Goal: Information Seeking & Learning: Learn about a topic

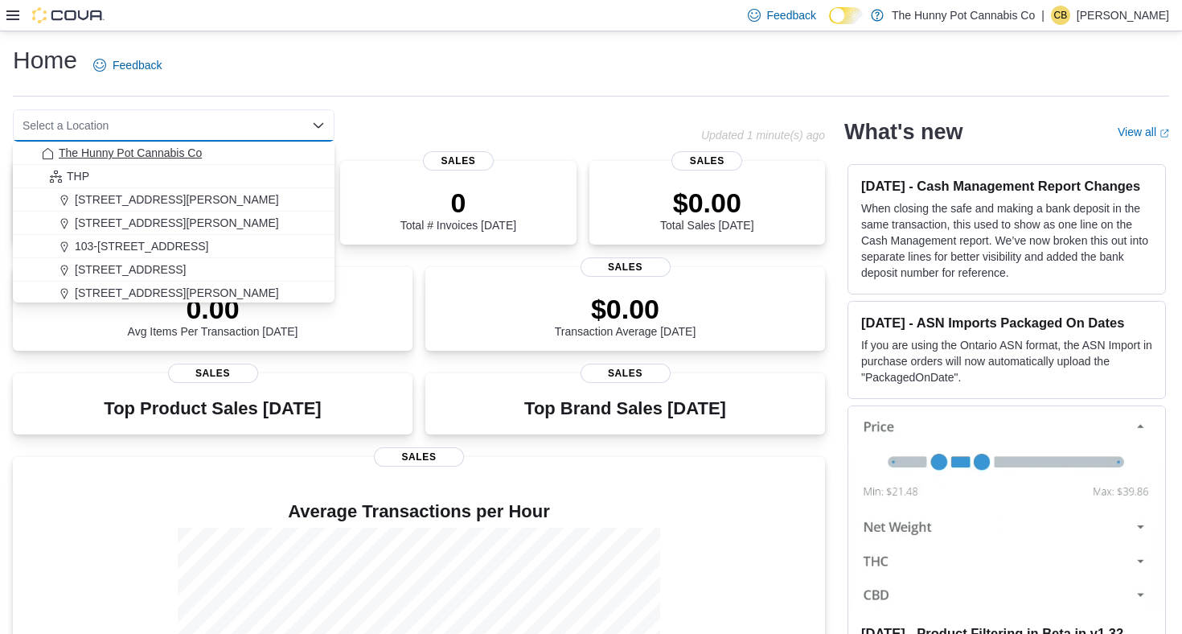
click at [76, 154] on span "The Hunny Pot Cannabis Co" at bounding box center [130, 153] width 143 height 16
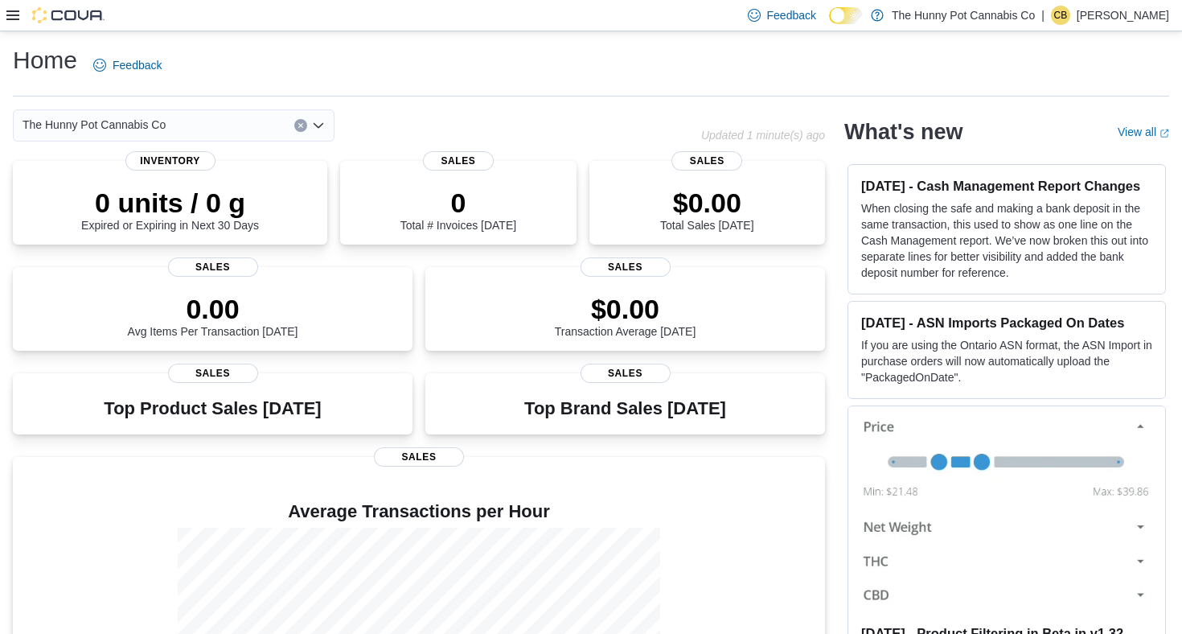
click at [14, 13] on icon at bounding box center [12, 15] width 13 height 13
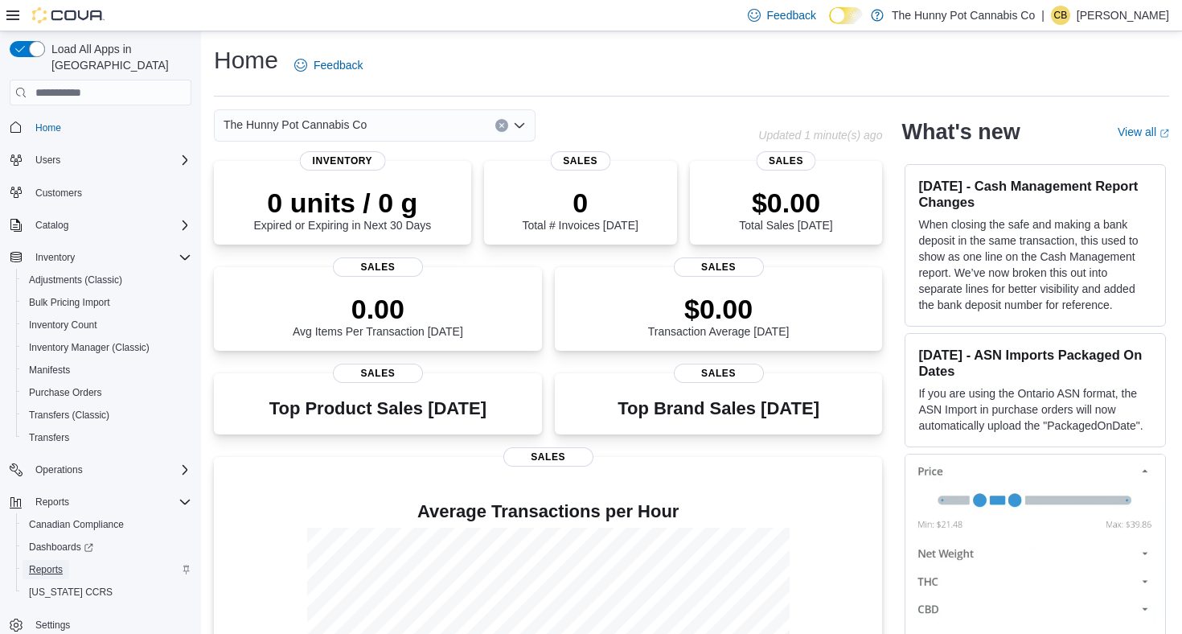
click at [51, 563] on span "Reports" at bounding box center [46, 569] width 34 height 13
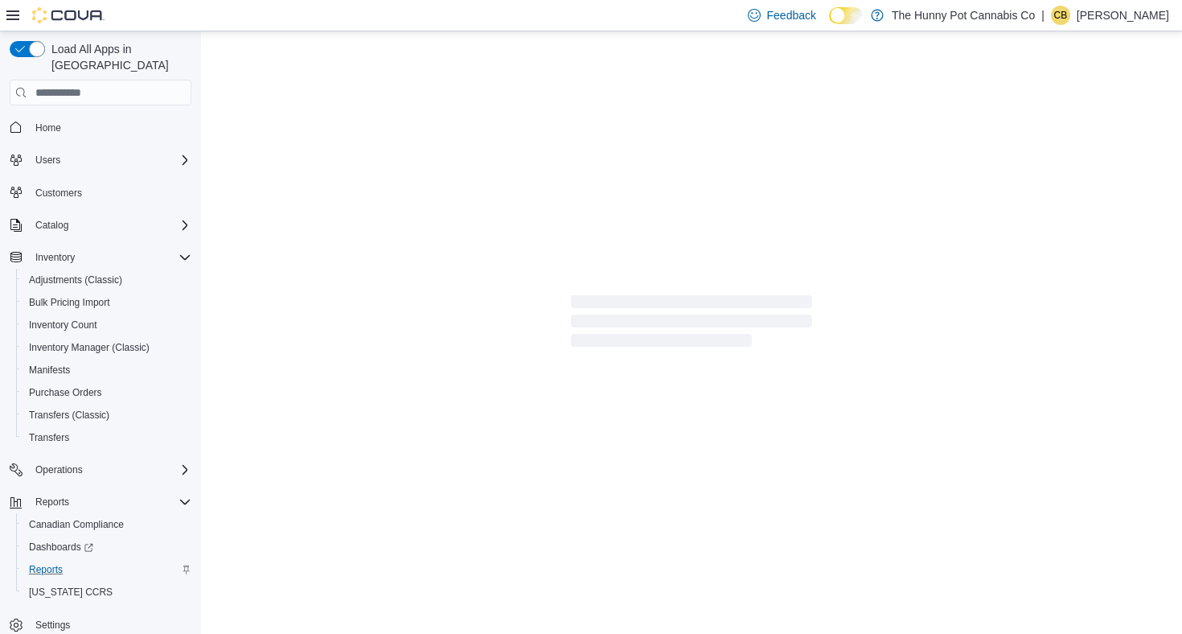
click at [13, 11] on icon at bounding box center [12, 15] width 13 height 10
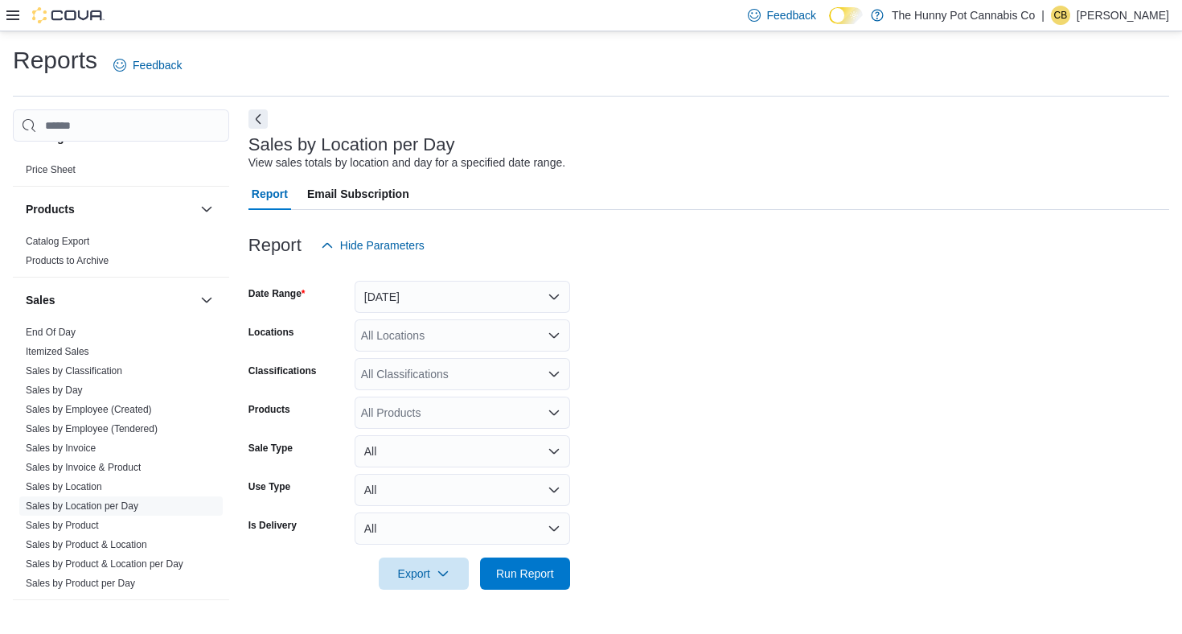
scroll to position [1013, 0]
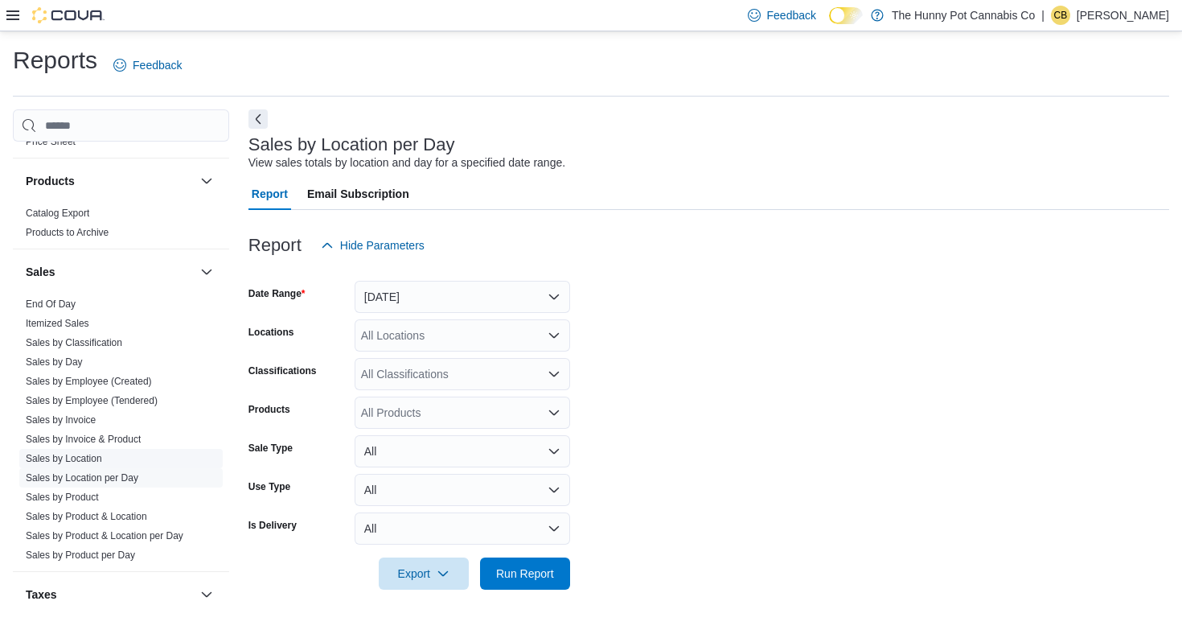
click at [90, 457] on link "Sales by Location" at bounding box center [64, 458] width 76 height 11
click at [254, 121] on button "Next" at bounding box center [258, 118] width 19 height 19
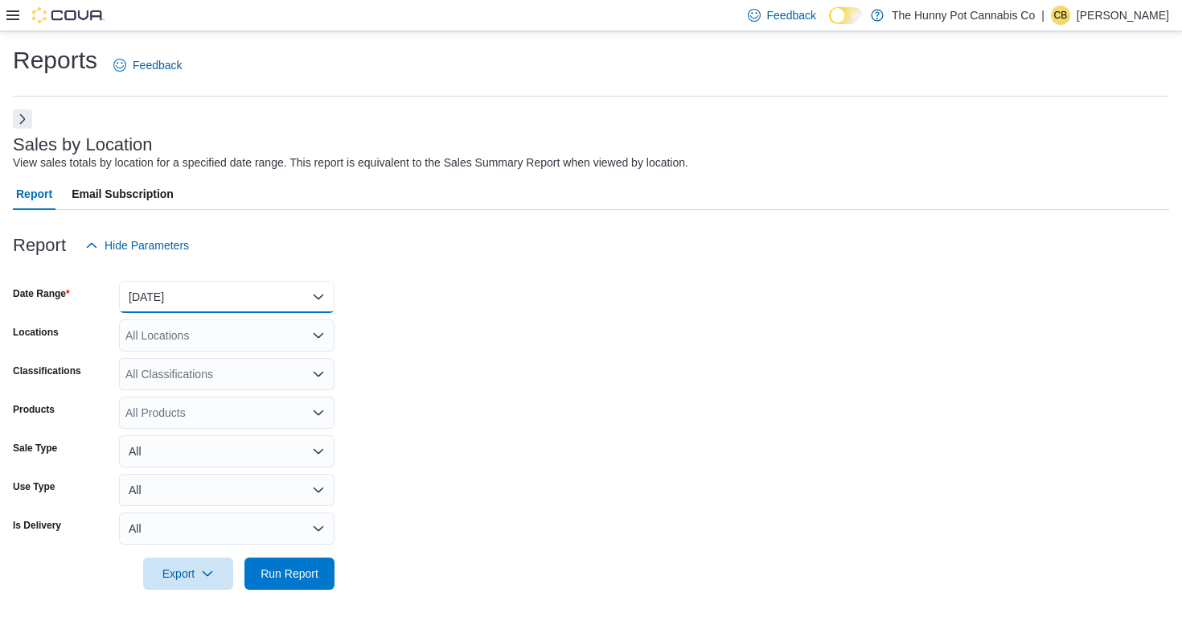
click at [262, 295] on button "[DATE]" at bounding box center [227, 297] width 216 height 32
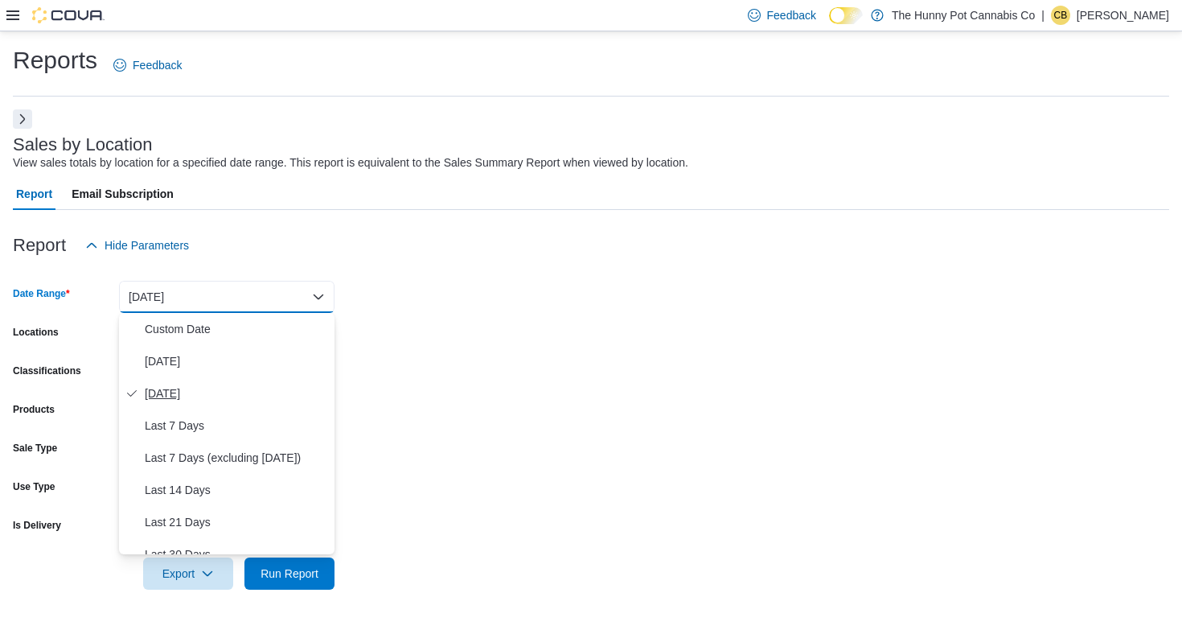
click at [245, 393] on span "[DATE]" at bounding box center [236, 393] width 183 height 19
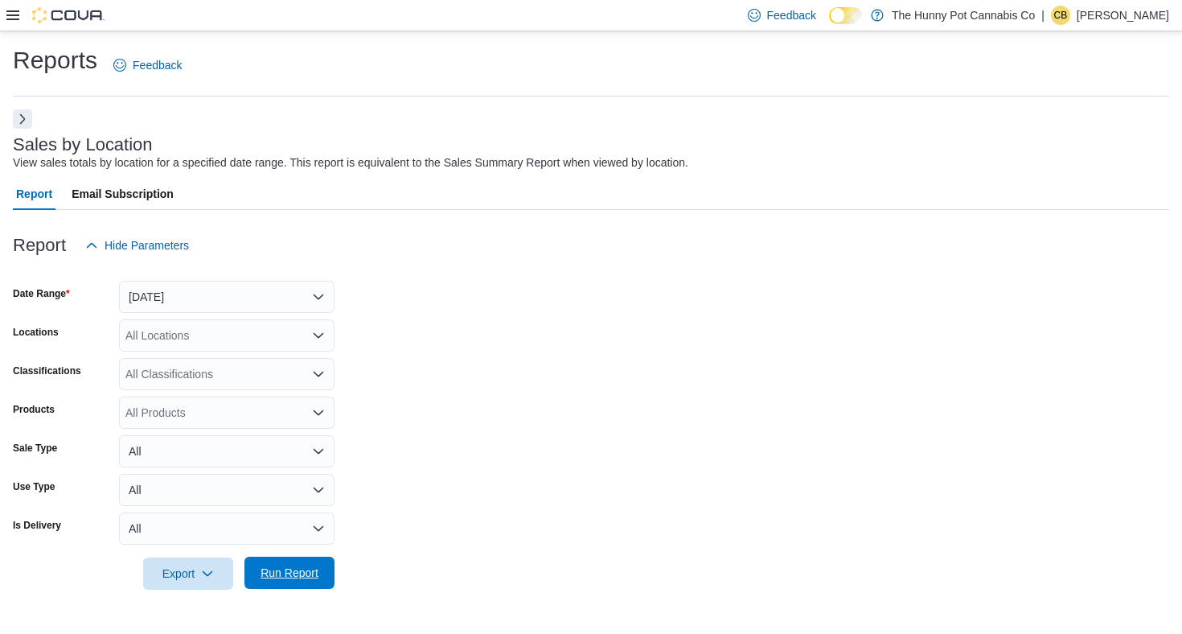
click at [285, 583] on span "Run Report" at bounding box center [289, 573] width 71 height 32
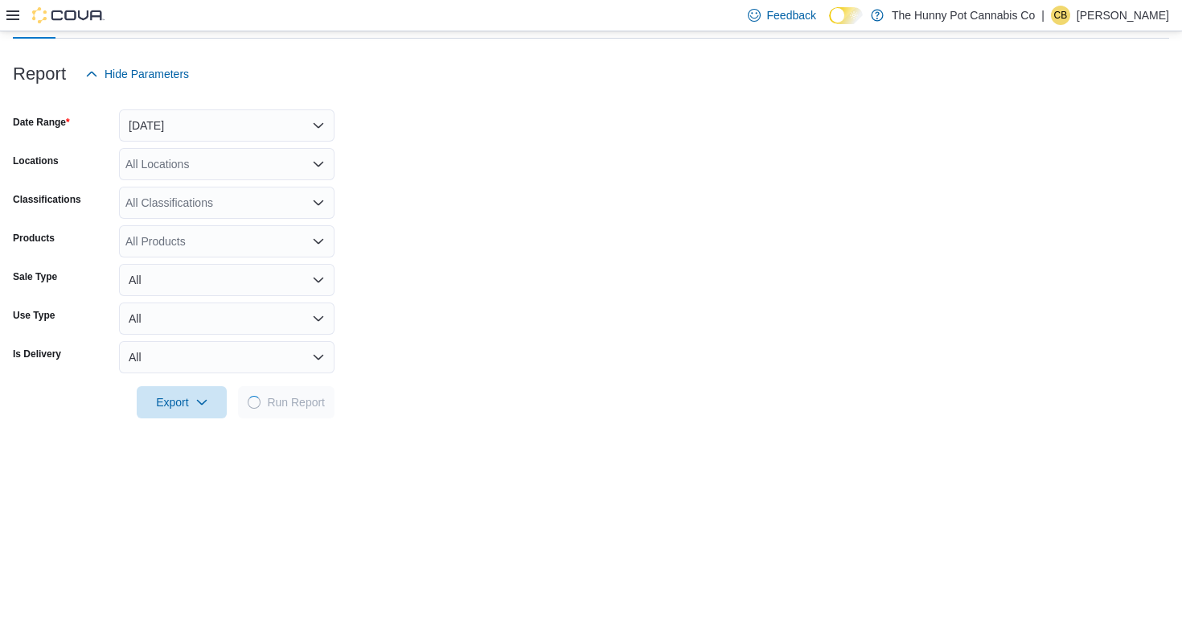
scroll to position [178, 0]
